Goal: Check status

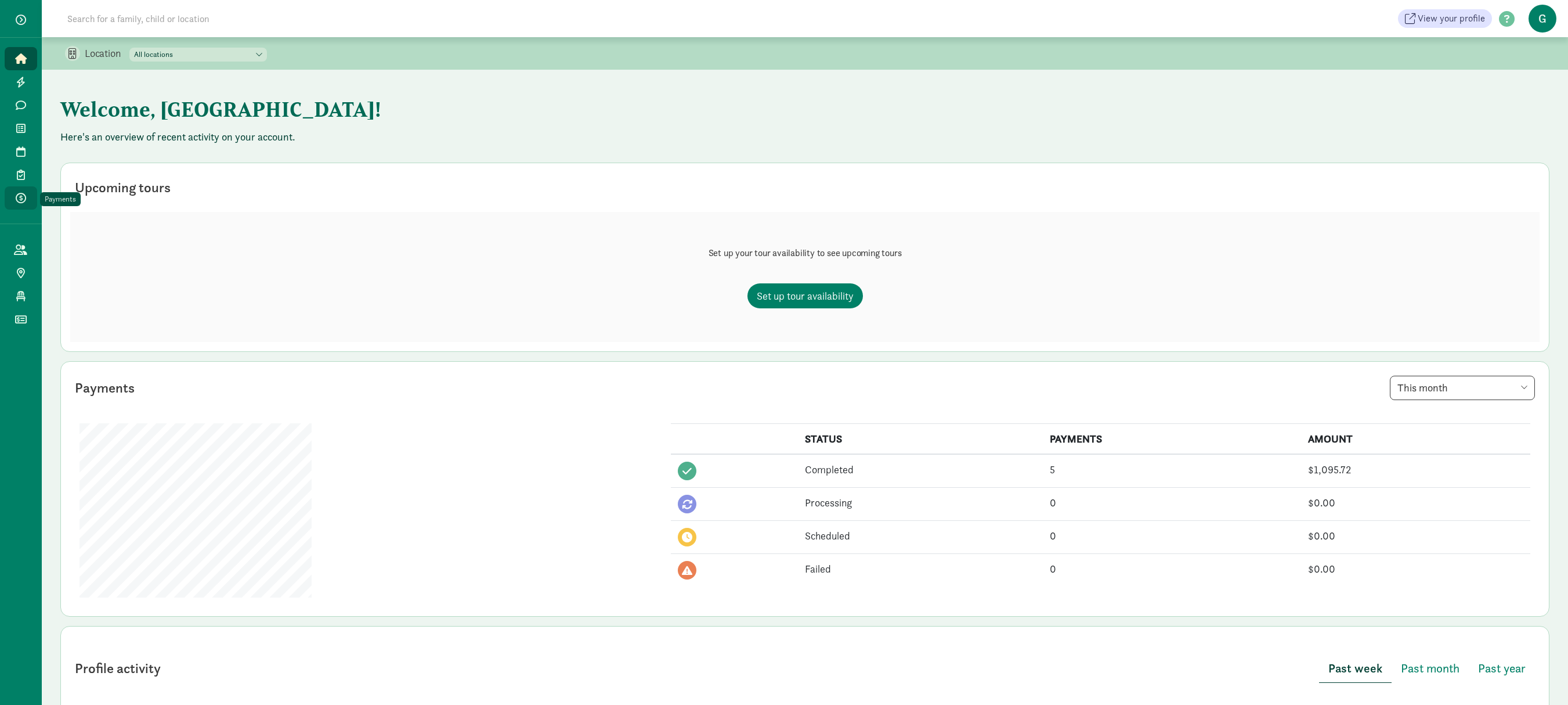
click at [16, 195] on icon at bounding box center [21, 198] width 10 height 10
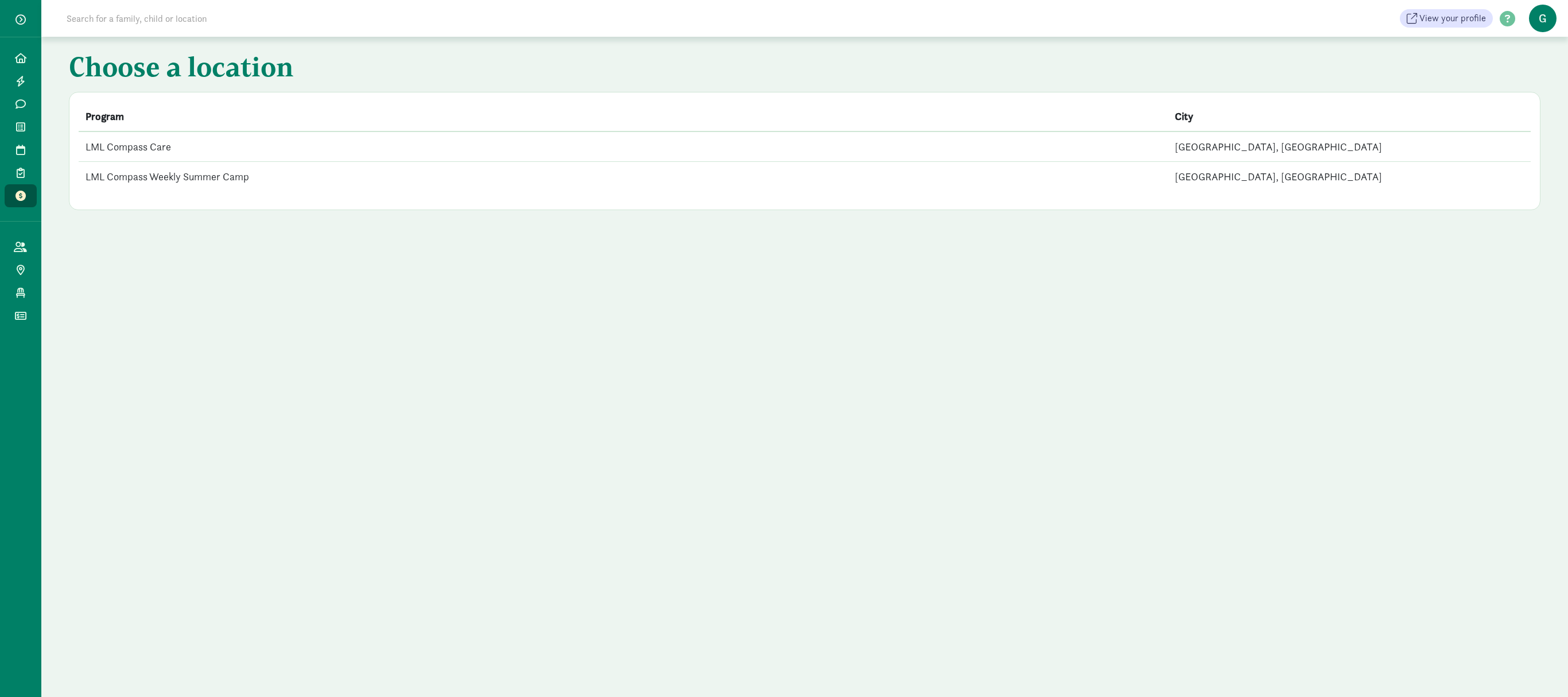
click at [168, 140] on td "LML Compass Care" at bounding box center [623, 147] width 1089 height 30
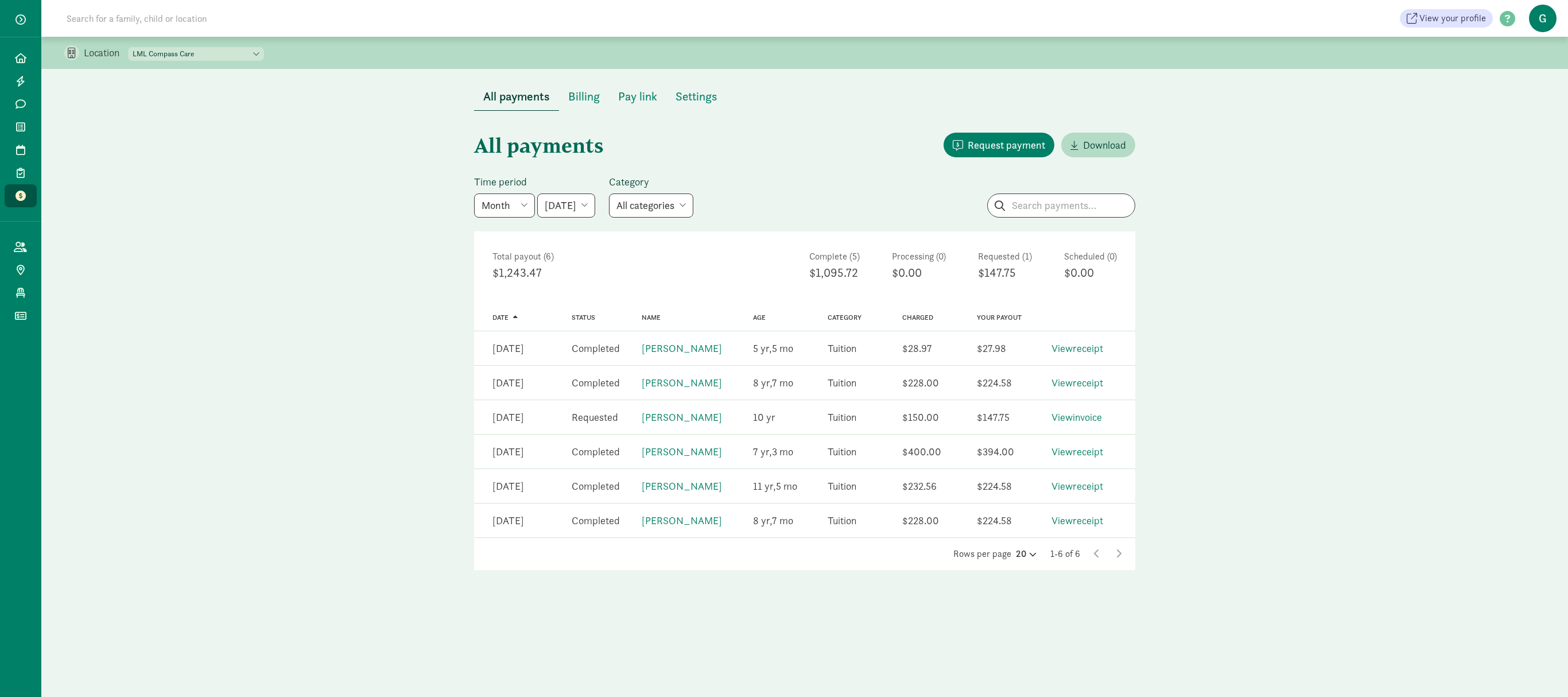
click at [587, 216] on select "[DATE] [DATE] [DATE] [DATE] [DATE] [DATE] [DATE]" at bounding box center [566, 205] width 58 height 24
select select "2025-05-01"
click at [539, 193] on select "May 2025 June 2025 July 2025 August 2025 September 2025 October 2025 November 2…" at bounding box center [566, 205] width 58 height 24
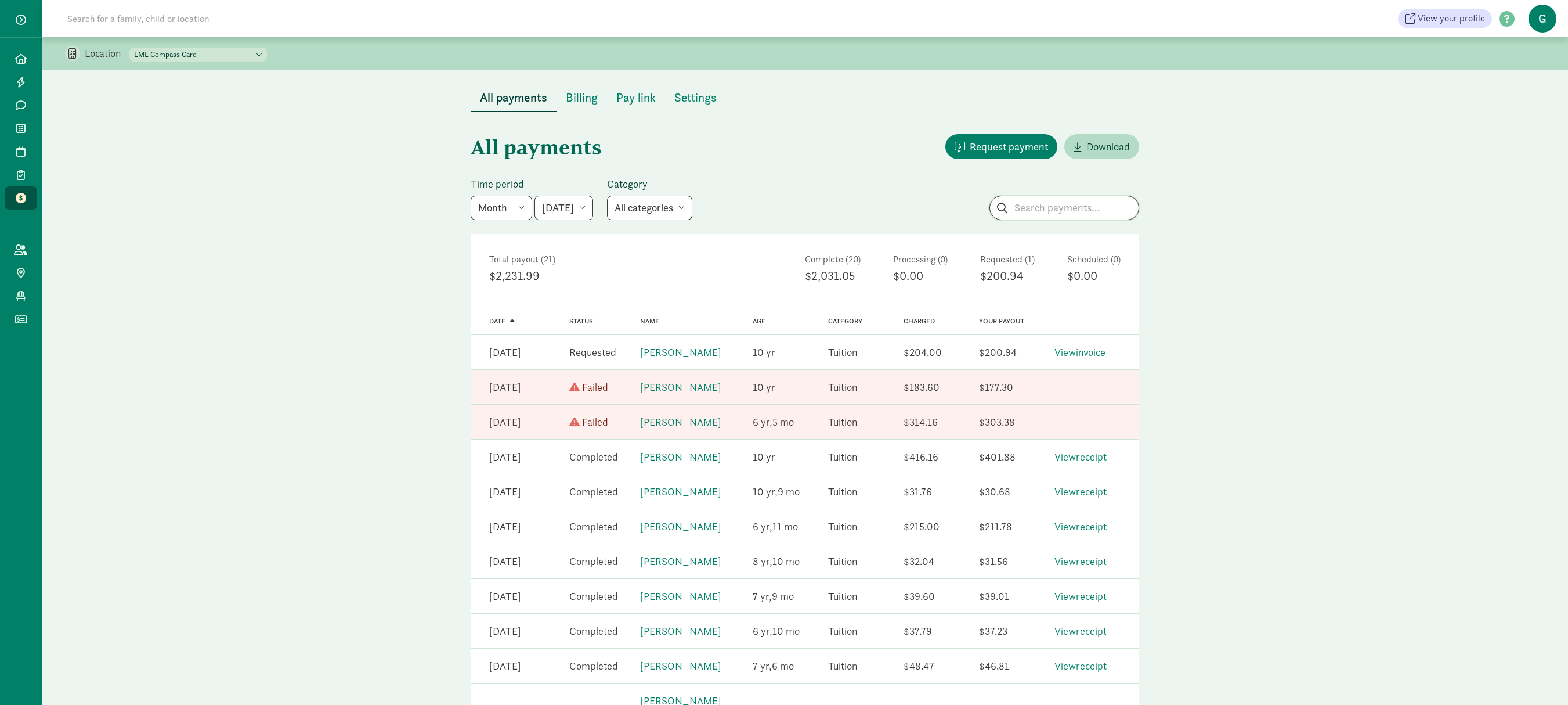
click at [1076, 209] on input "search" at bounding box center [1064, 207] width 148 height 23
type input "kevlon"
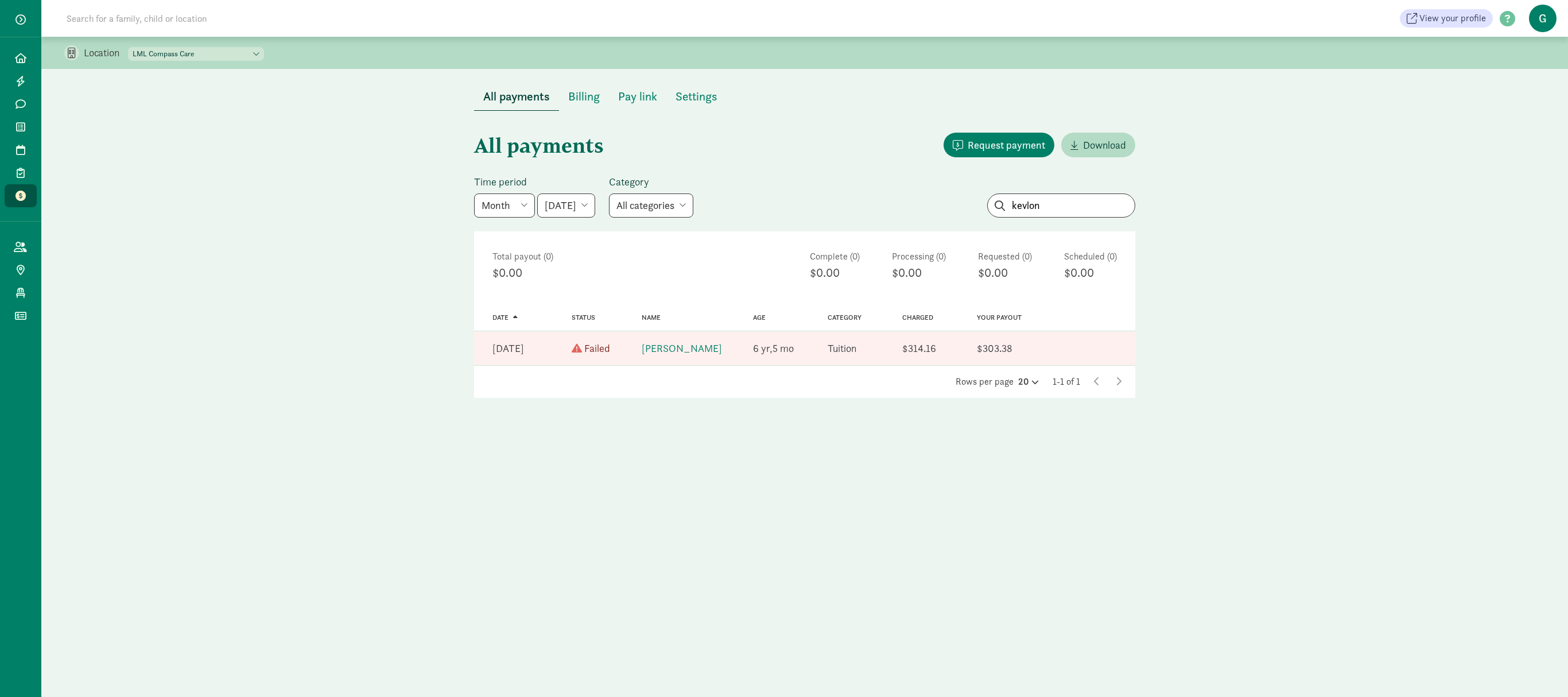
click at [595, 203] on select "May 2025 June 2025 July 2025 August 2025 September 2025 October 2025 November 2…" at bounding box center [566, 205] width 58 height 24
select select "2025-06-01"
click at [539, 193] on select "May 2025 June 2025 July 2025 August 2025 September 2025 October 2025 November 2…" at bounding box center [566, 205] width 58 height 24
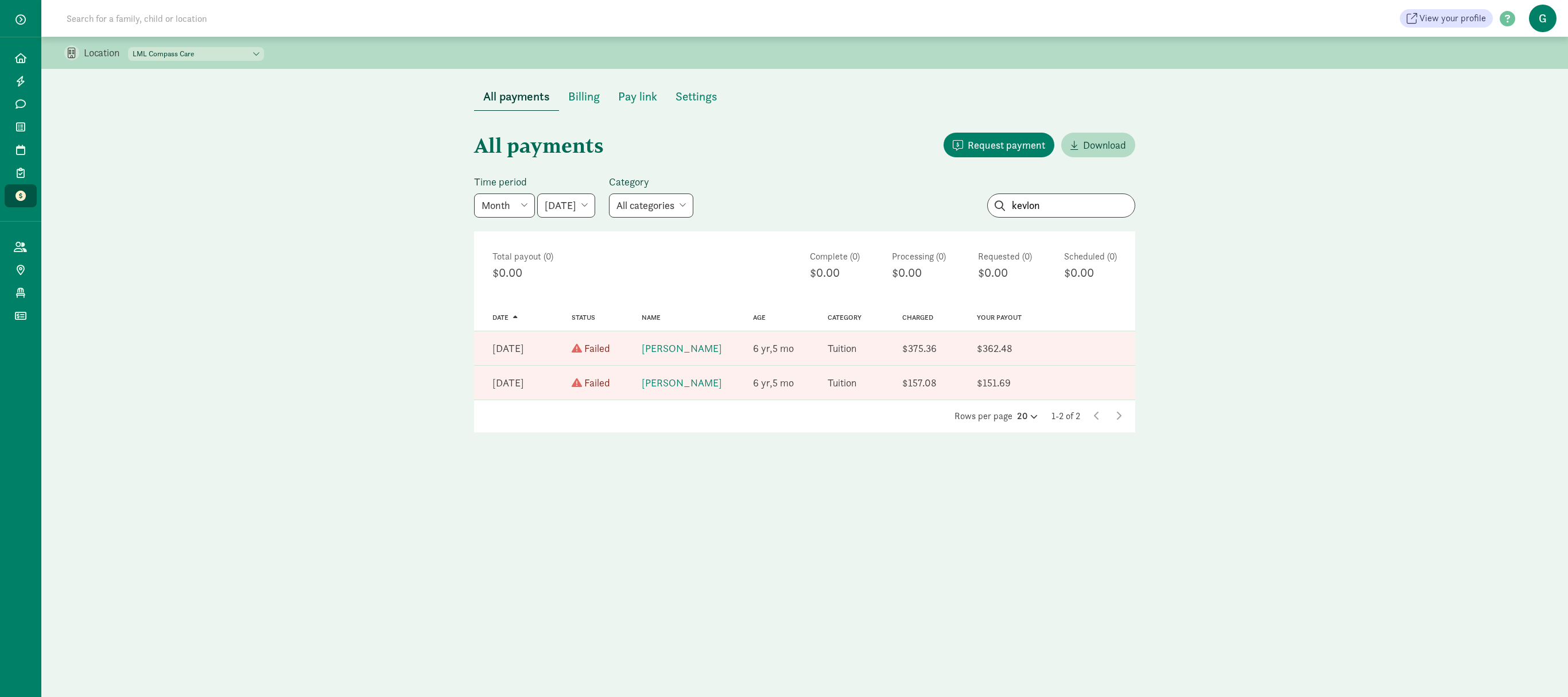
click at [589, 202] on select "May 2025 June 2025 July 2025 August 2025 September 2025 October 2025 November 2…" at bounding box center [566, 205] width 58 height 24
drag, startPoint x: 1062, startPoint y: 208, endPoint x: 785, endPoint y: 210, distance: 277.0
click at [785, 210] on div "Time period Week Year Month Custom May 2025 June 2025 July 2025 August 2025 Sep…" at bounding box center [805, 196] width 661 height 42
type input "chase"
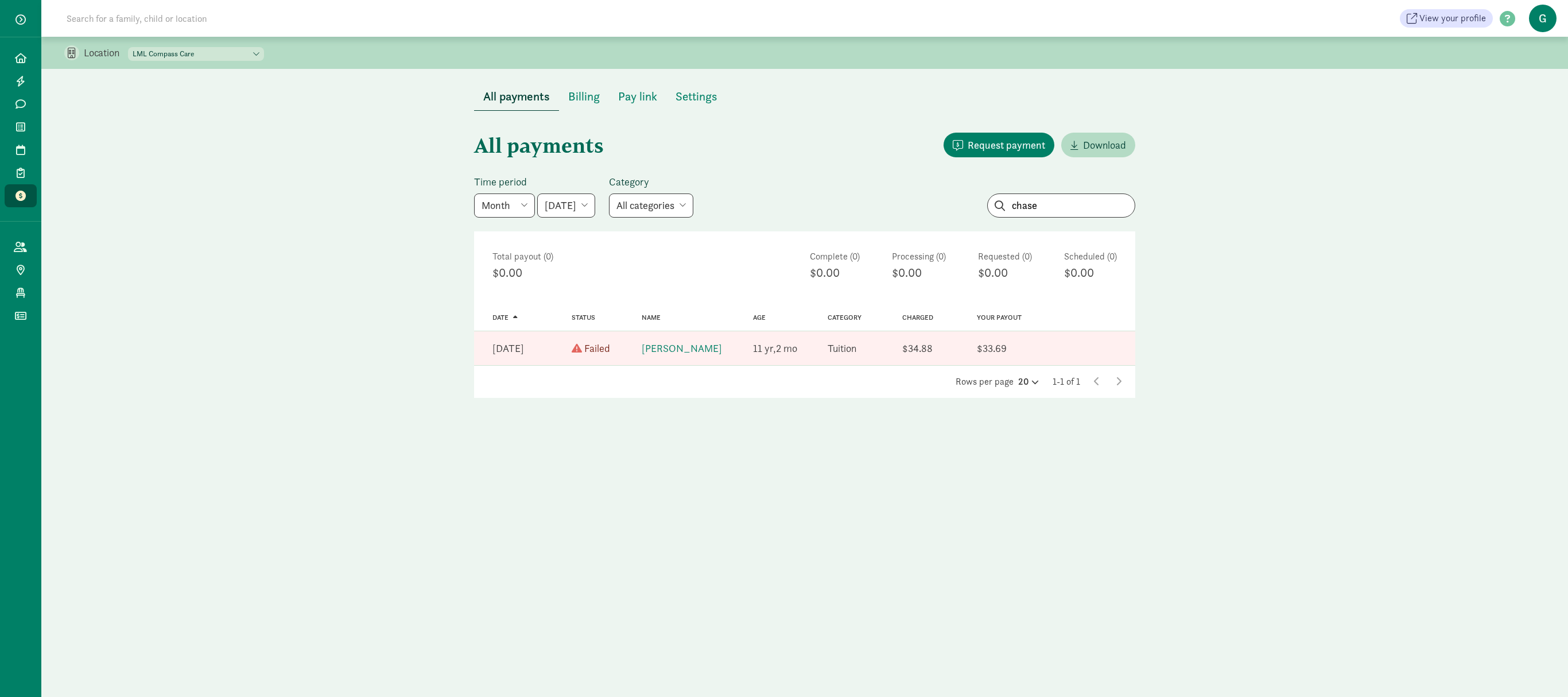
click at [588, 212] on select "May 2025 June 2025 July 2025 August 2025 September 2025 October 2025 November 2…" at bounding box center [566, 205] width 58 height 24
click at [539, 193] on select "May 2025 June 2025 July 2025 August 2025 September 2025 October 2025 November 2…" at bounding box center [566, 205] width 58 height 24
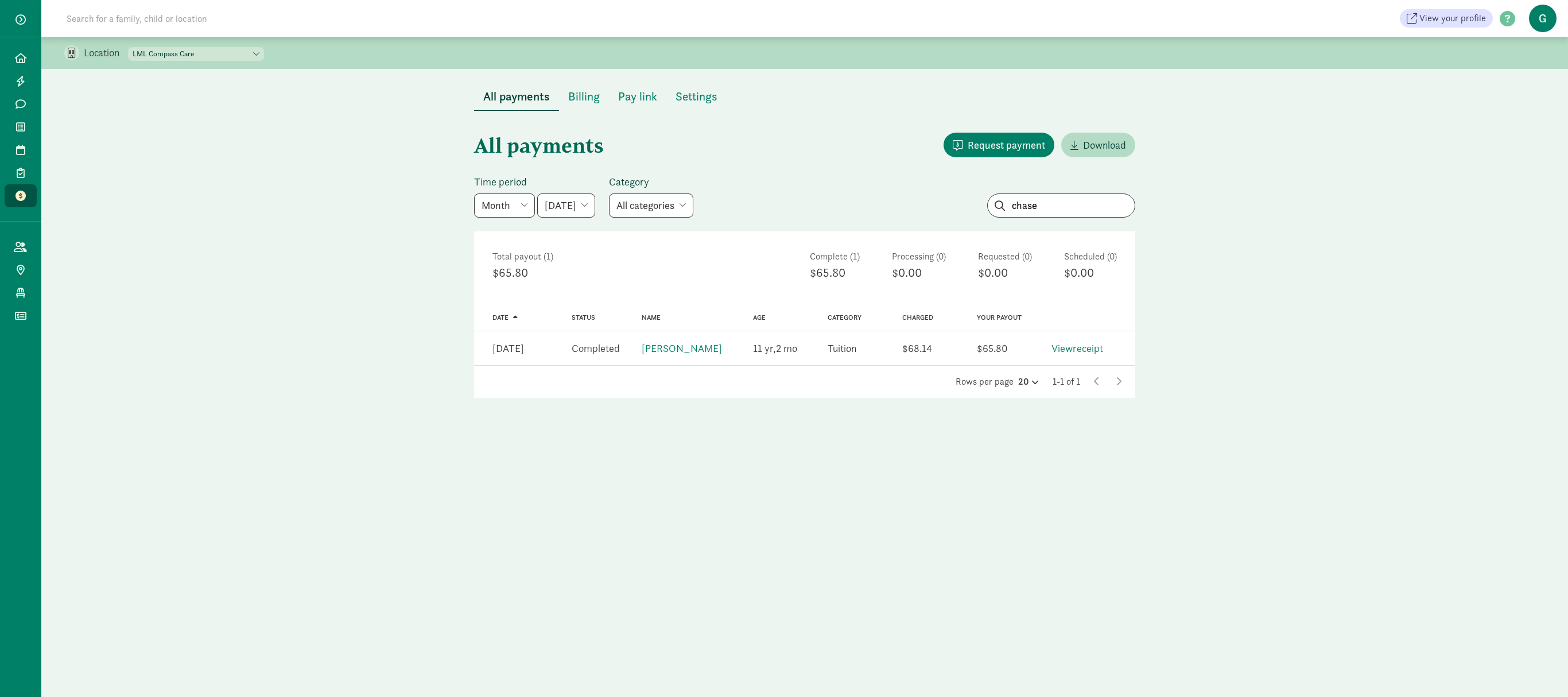
click at [595, 206] on select "May 2025 June 2025 July 2025 August 2025 September 2025 October 2025 November 2…" at bounding box center [566, 205] width 58 height 24
click at [539, 193] on select "May 2025 June 2025 July 2025 August 2025 September 2025 October 2025 November 2…" at bounding box center [566, 205] width 58 height 24
click at [588, 202] on select "May 2025 June 2025 July 2025 August 2025 September 2025 October 2025 November 2…" at bounding box center [566, 205] width 58 height 24
select select "2025-06-01"
click at [539, 193] on select "May 2025 June 2025 July 2025 August 2025 September 2025 October 2025 November 2…" at bounding box center [566, 205] width 58 height 24
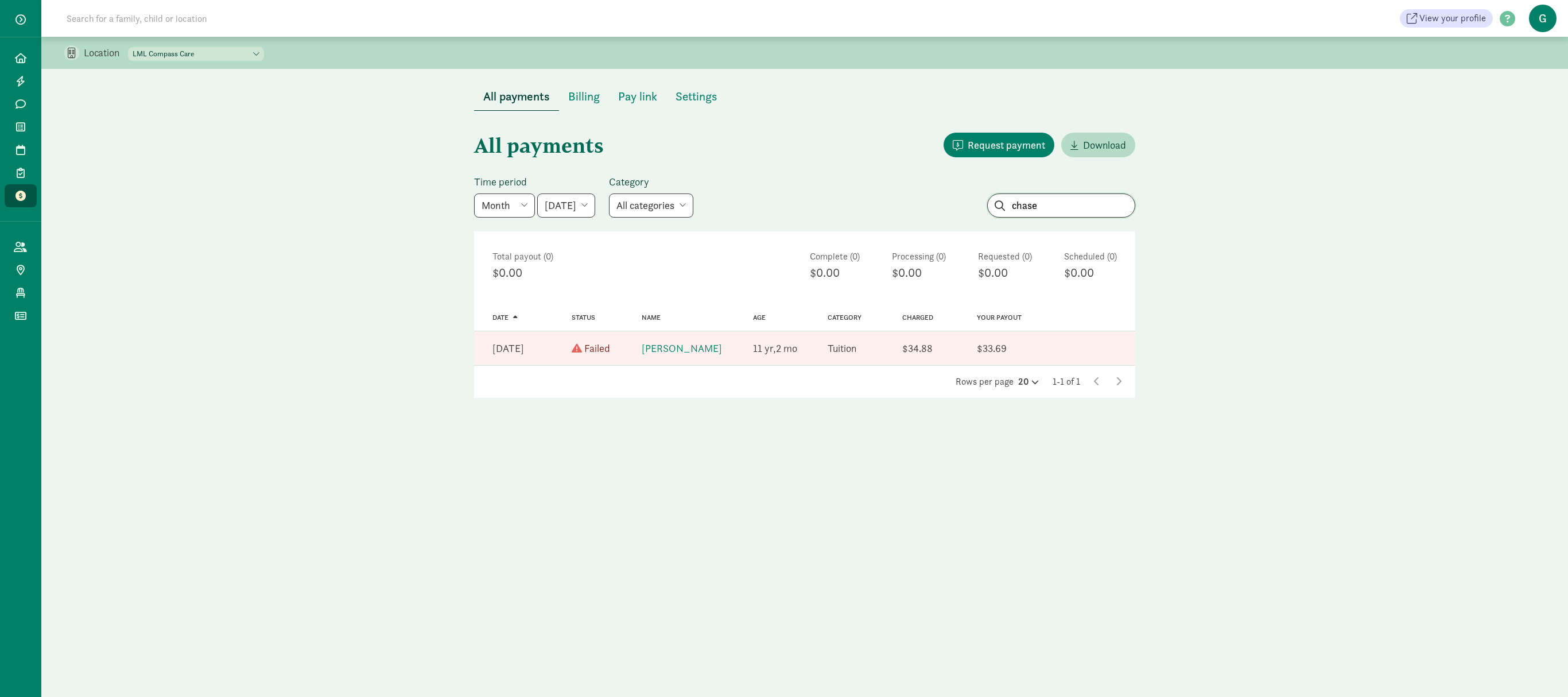
drag, startPoint x: 1102, startPoint y: 197, endPoint x: 927, endPoint y: 210, distance: 175.5
click at [927, 210] on div "Time period Week Year Month Custom May 2025 June 2025 July 2025 August 2025 Sep…" at bounding box center [805, 196] width 661 height 42
type input "rachel"
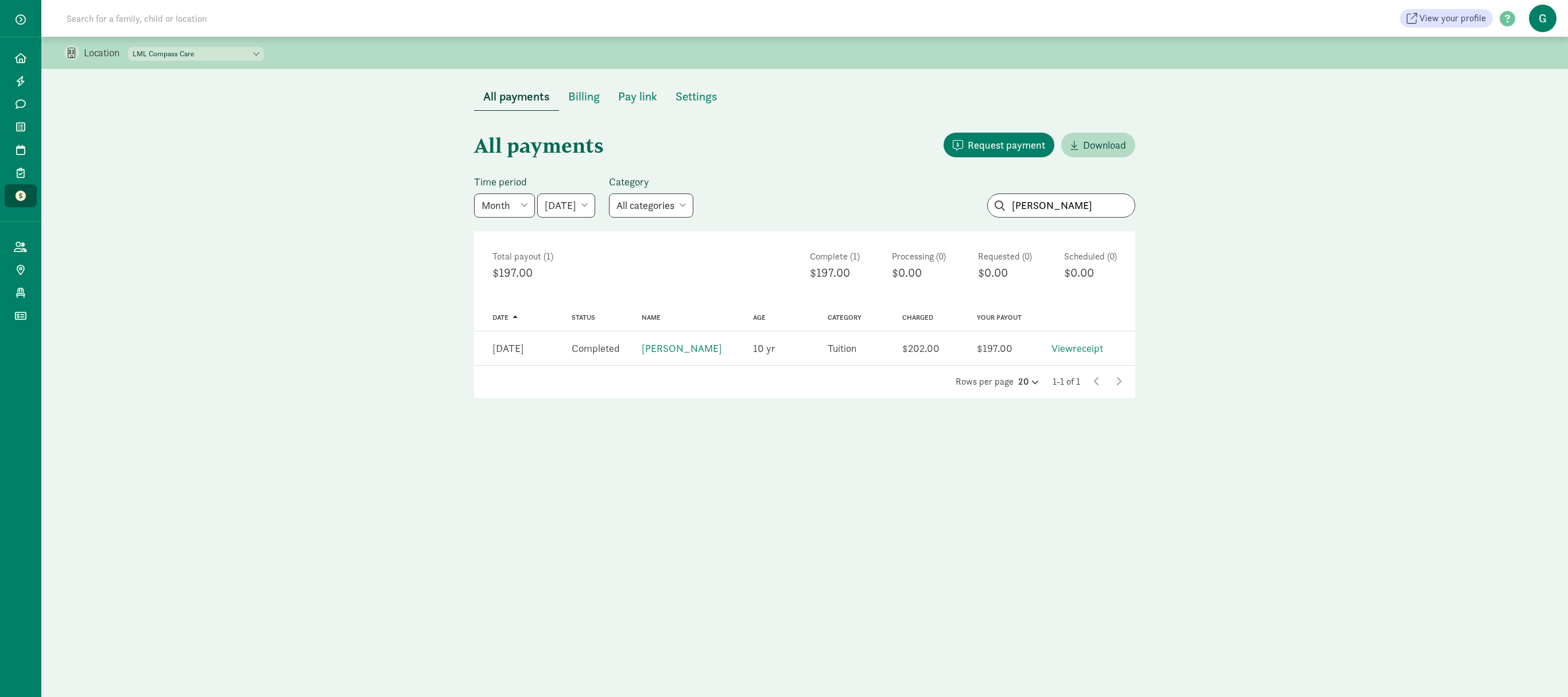
click at [595, 210] on select "May 2025 June 2025 July 2025 August 2025 September 2025 October 2025 November 2…" at bounding box center [566, 205] width 58 height 24
click at [684, 206] on select "All categories Tuition Donation Deposit Waitlist fee" at bounding box center [651, 205] width 84 height 24
click at [592, 201] on select "May 2025 June 2025 July 2025 August 2025 September 2025 October 2025 November 2…" at bounding box center [566, 205] width 58 height 24
select select "2025-08-01"
click at [539, 193] on select "May 2025 June 2025 July 2025 August 2025 September 2025 October 2025 November 2…" at bounding box center [566, 205] width 58 height 24
